Goal: Navigation & Orientation: Find specific page/section

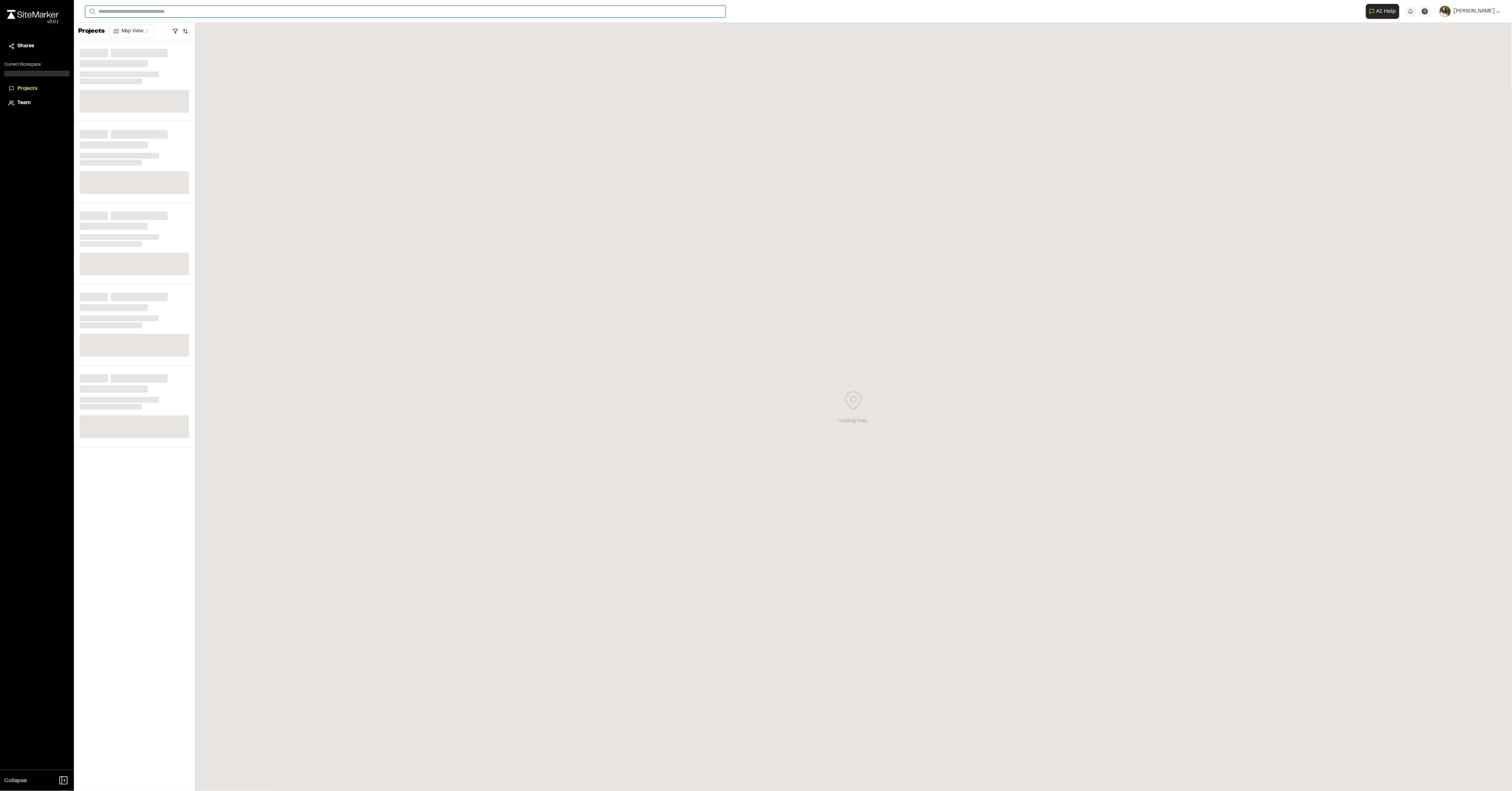
click at [210, 11] on input "Search" at bounding box center [405, 12] width 640 height 12
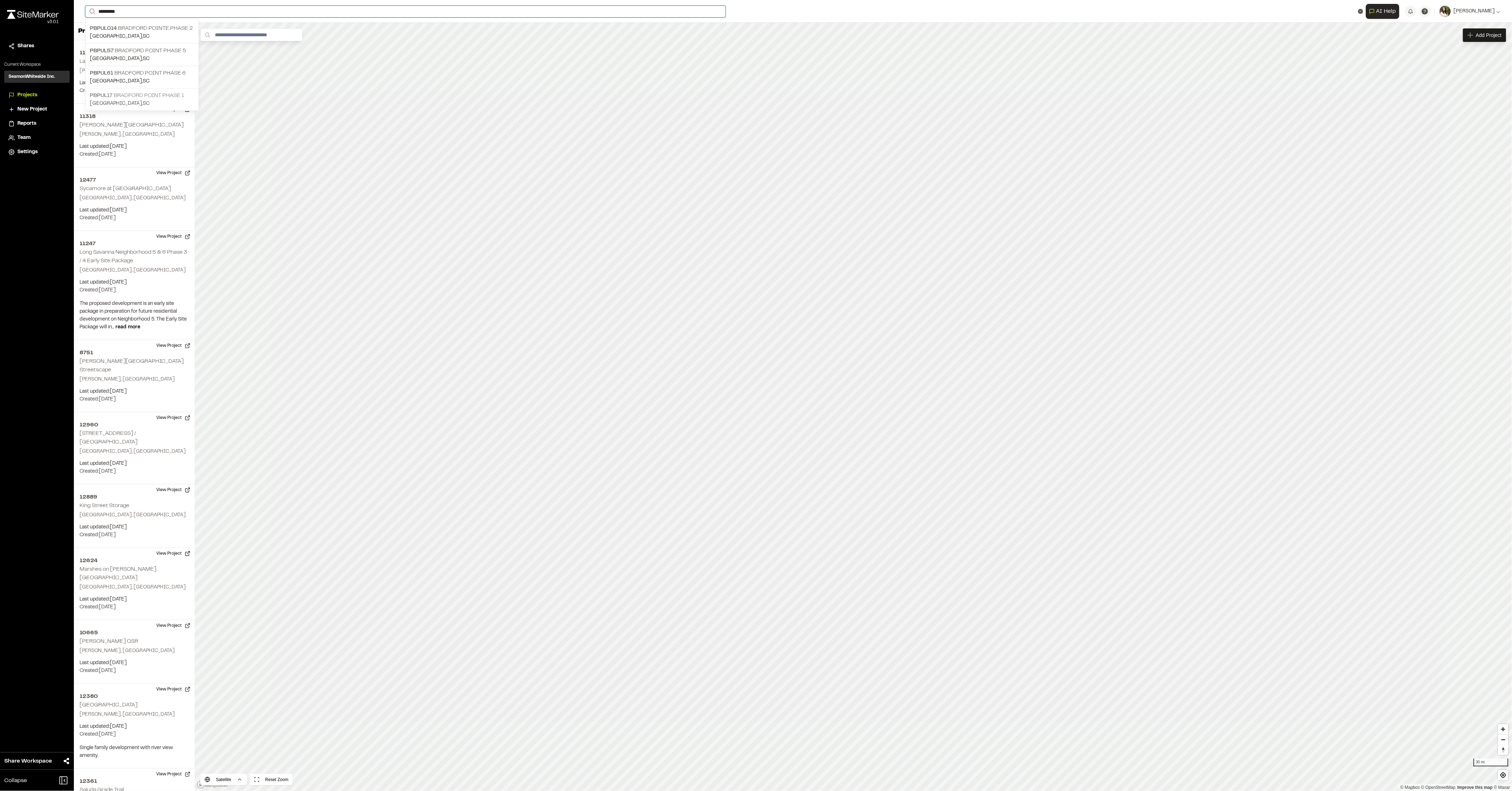
type input "********"
click at [137, 99] on p "PBPUL17 [GEOGRAPHIC_DATA] Phase 1" at bounding box center [142, 96] width 104 height 9
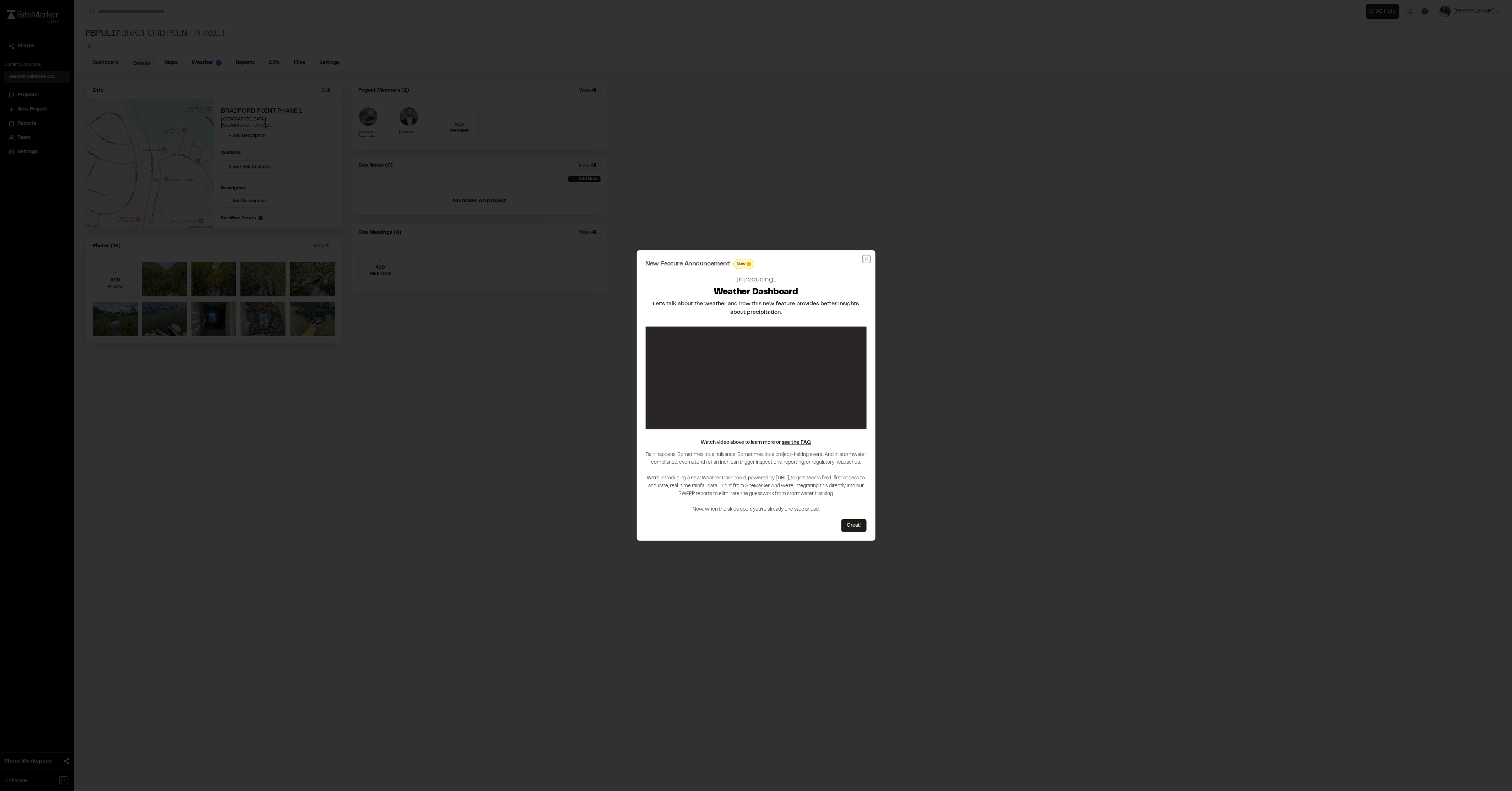
click at [864, 257] on icon "button" at bounding box center [867, 259] width 6 height 6
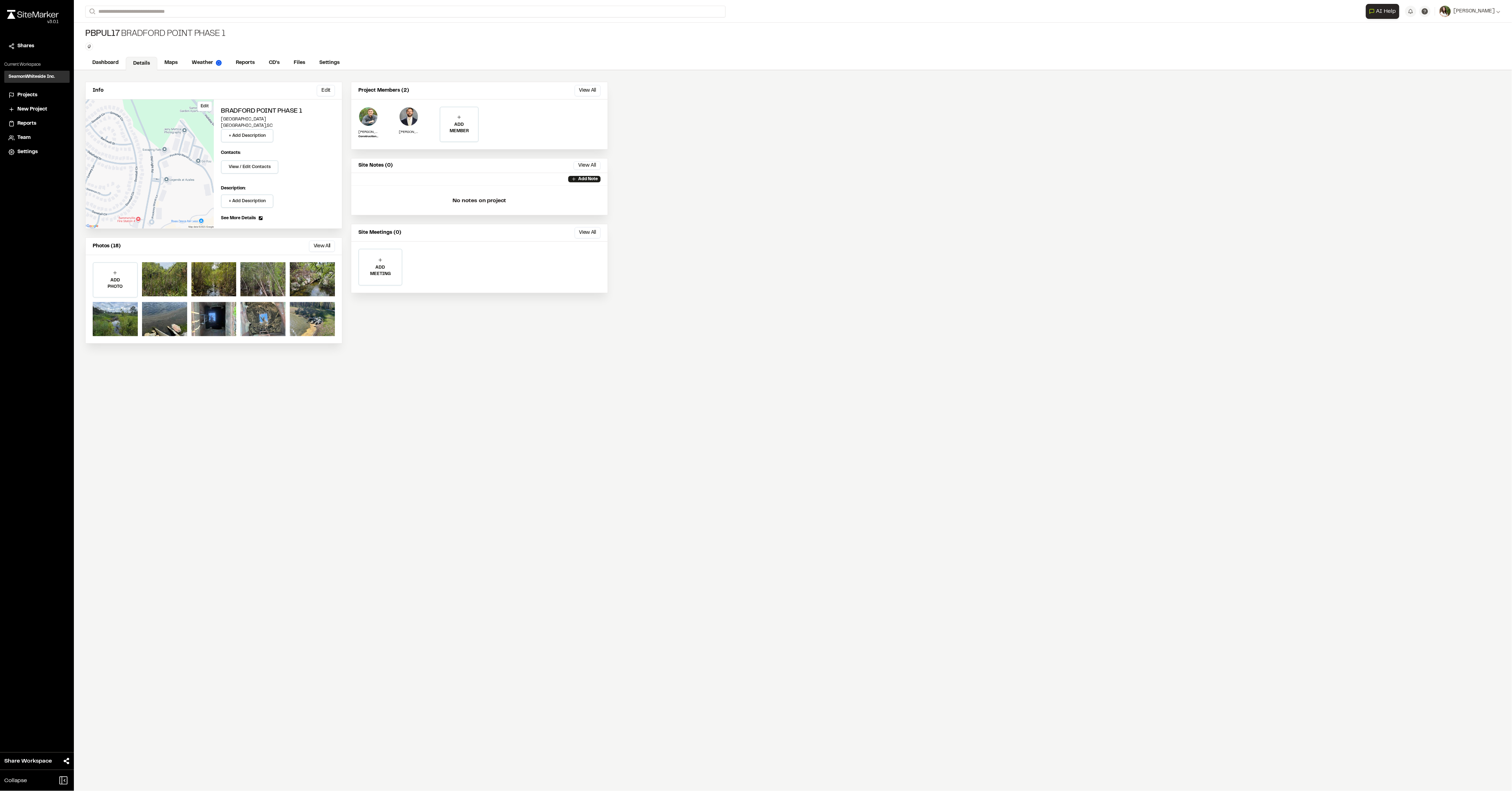
click at [159, 181] on div "Edit" at bounding box center [150, 164] width 128 height 129
click at [166, 63] on link "Maps" at bounding box center [171, 63] width 28 height 14
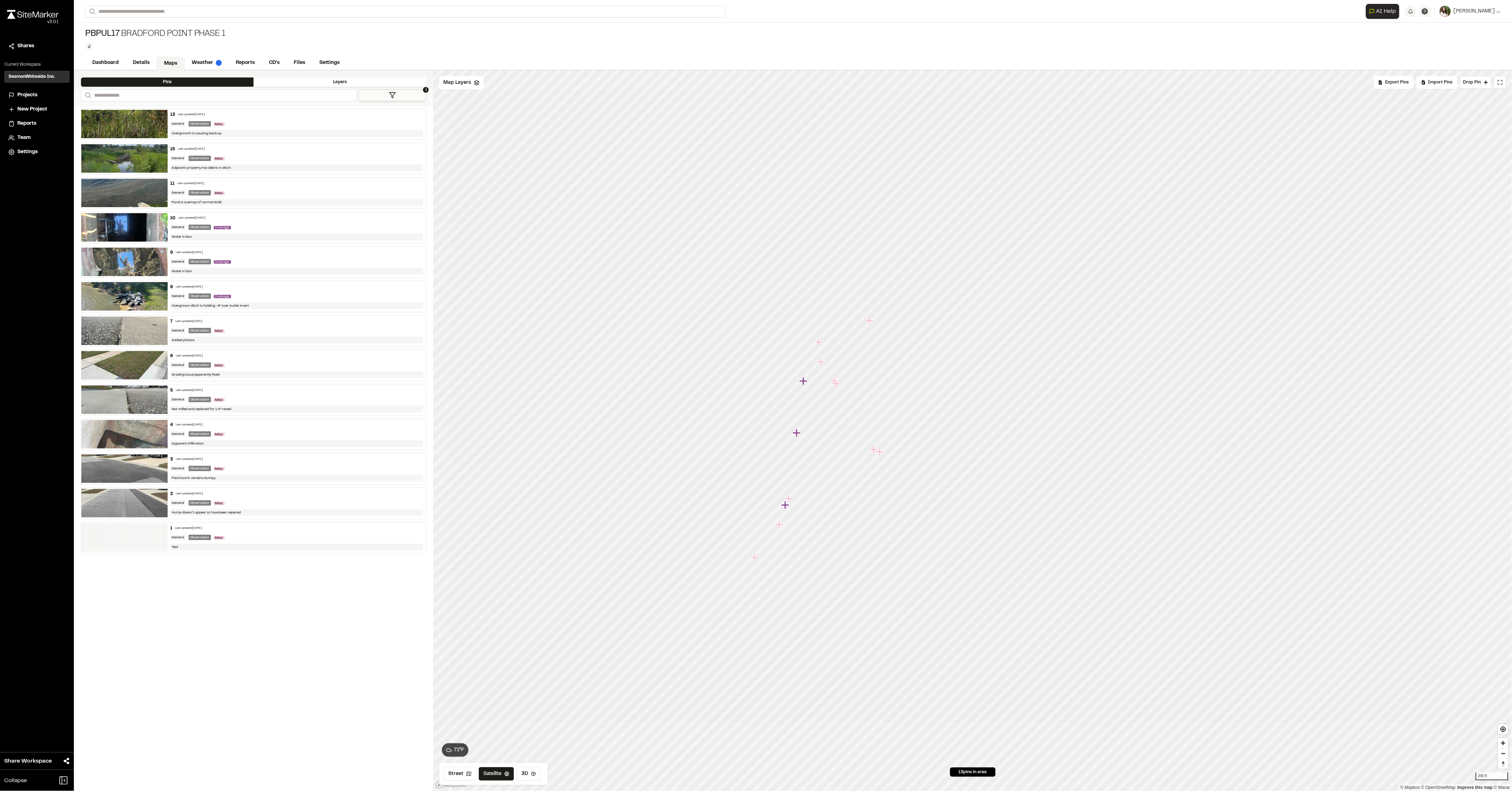
click at [869, 322] on icon "Map marker" at bounding box center [869, 320] width 8 height 8
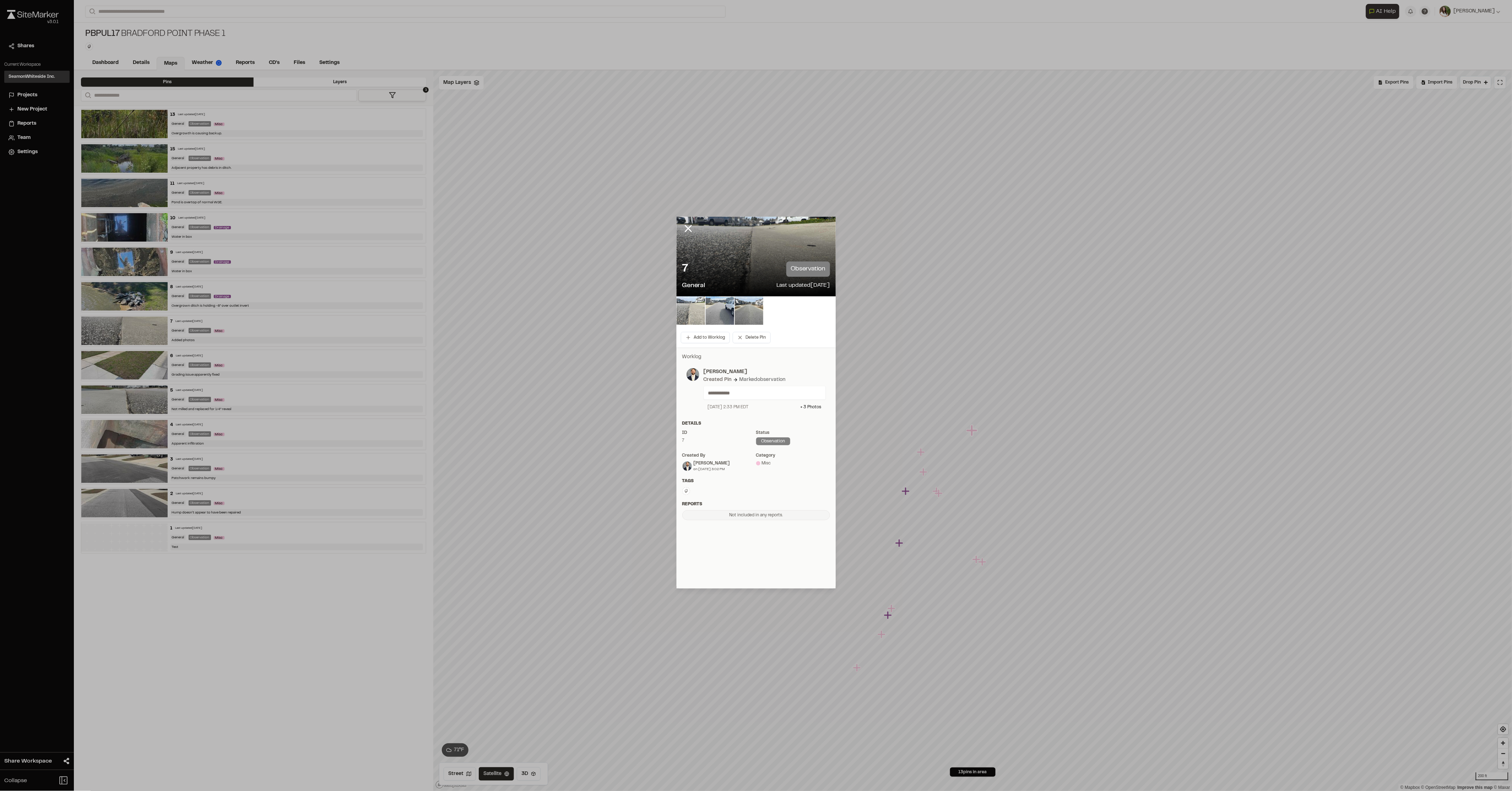
click at [688, 321] on img at bounding box center [691, 311] width 28 height 28
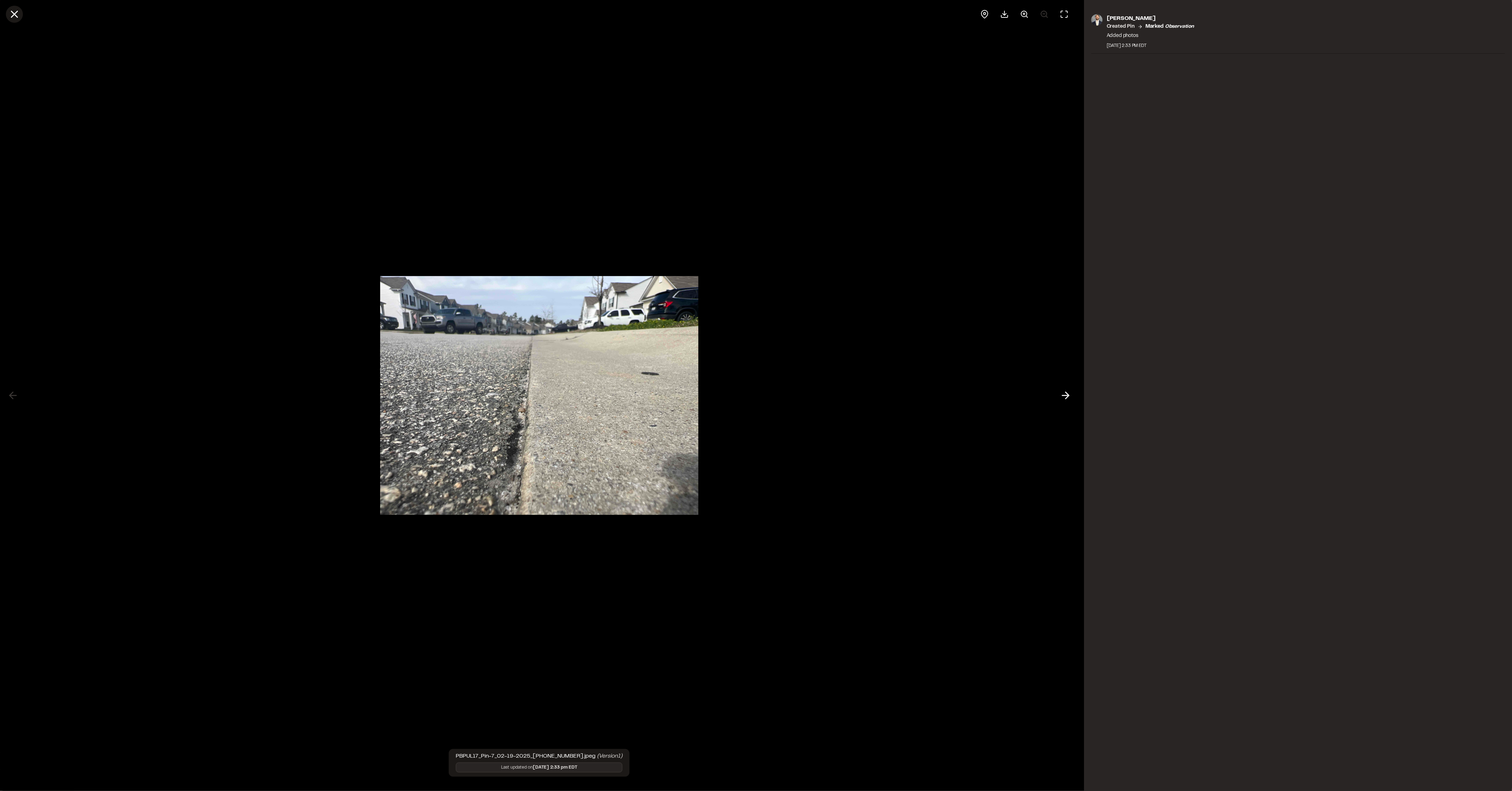
click at [12, 11] on icon at bounding box center [14, 14] width 12 height 12
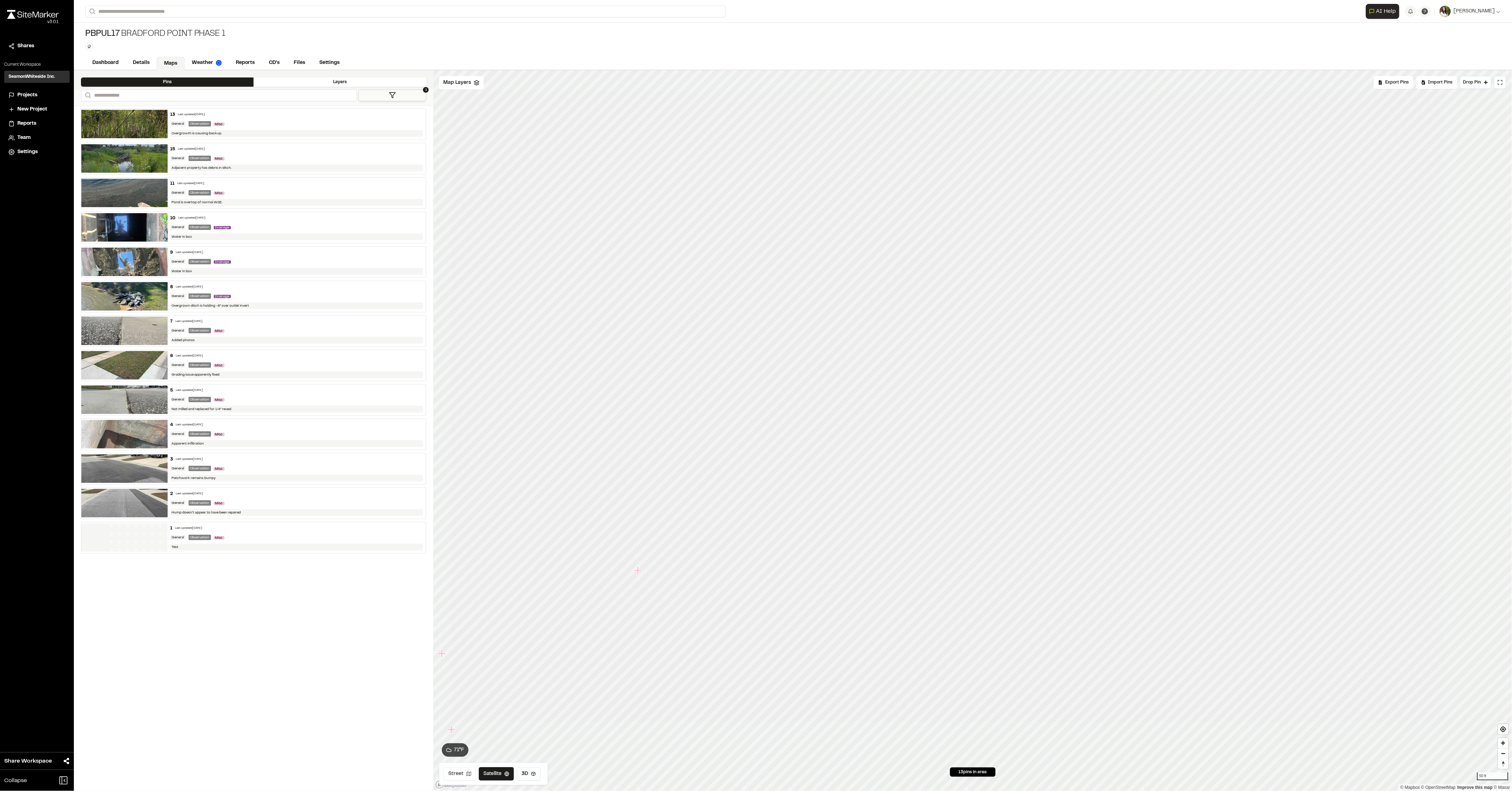
drag, startPoint x: 467, startPoint y: 779, endPoint x: 459, endPoint y: 776, distance: 8.5
click at [467, 779] on button "Street" at bounding box center [460, 773] width 32 height 14
click at [497, 774] on button "Satellite" at bounding box center [496, 773] width 37 height 14
